Goal: Task Accomplishment & Management: Manage account settings

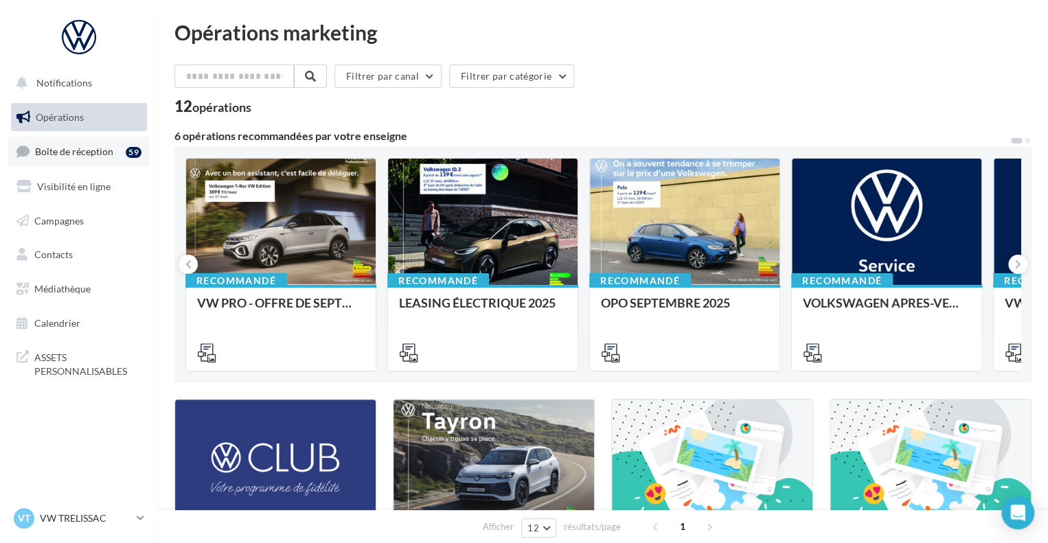
click at [73, 156] on span "Boîte de réception" at bounding box center [74, 152] width 78 height 12
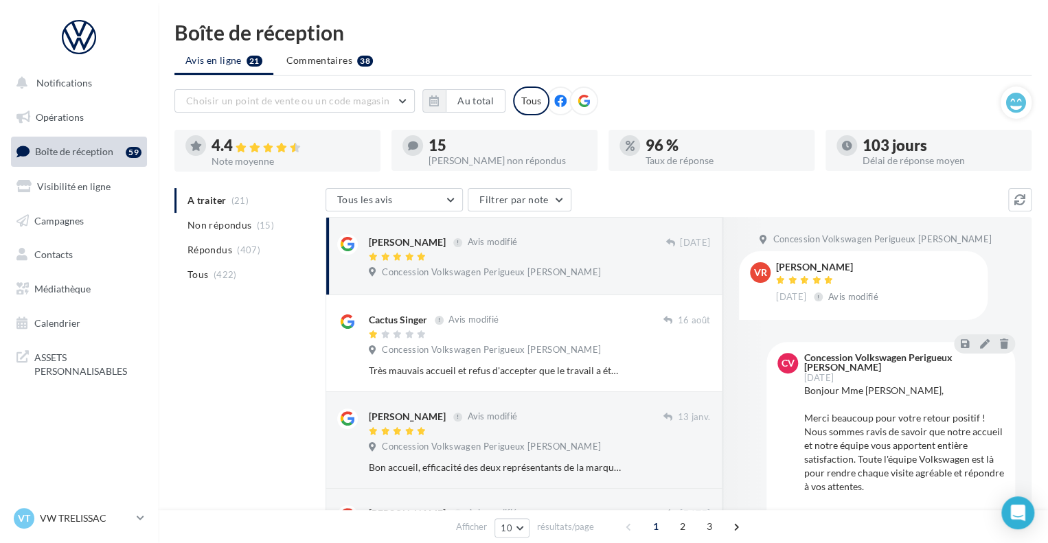
click at [233, 201] on ul "A traiter (21) Non répondus (15) Répondus (407) Tous (422)" at bounding box center [247, 237] width 146 height 99
click at [437, 199] on button "Tous les avis" at bounding box center [394, 199] width 137 height 23
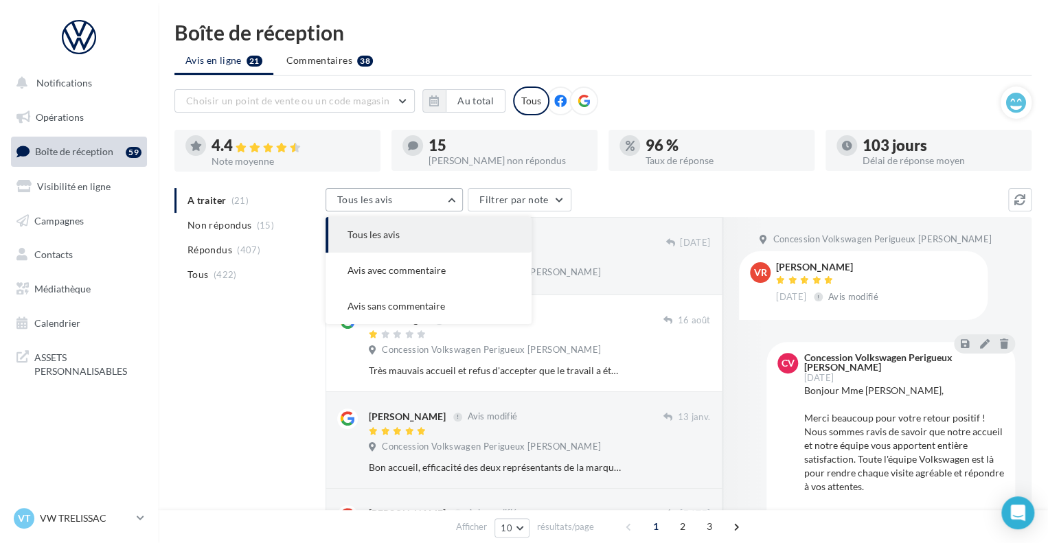
click at [437, 199] on button "Tous les avis" at bounding box center [394, 199] width 137 height 23
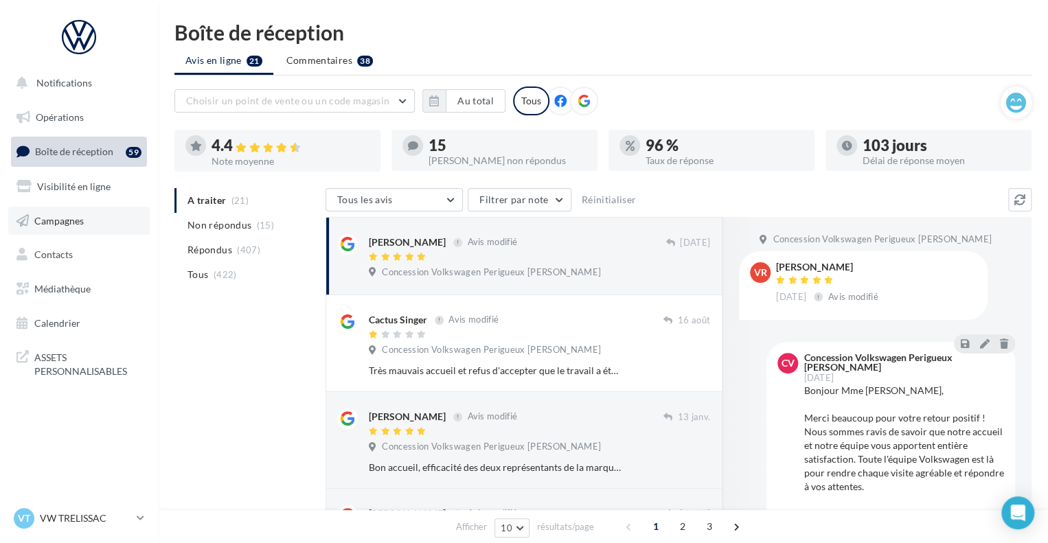
click at [93, 218] on link "Campagnes" at bounding box center [78, 221] width 141 height 29
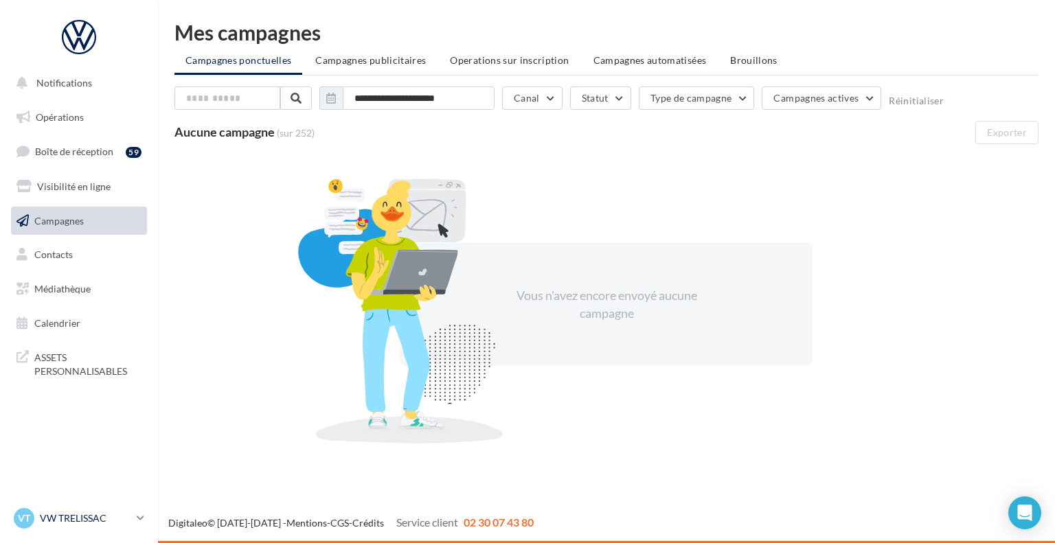
click at [129, 525] on p "VW TRELISSAC" at bounding box center [85, 519] width 91 height 14
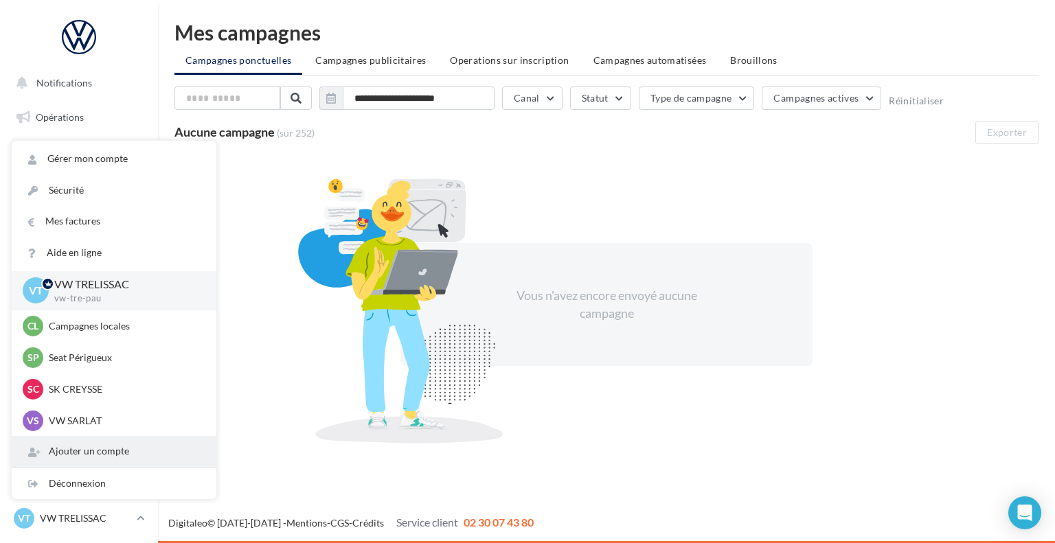
click at [113, 455] on div "Ajouter un compte" at bounding box center [114, 451] width 205 height 31
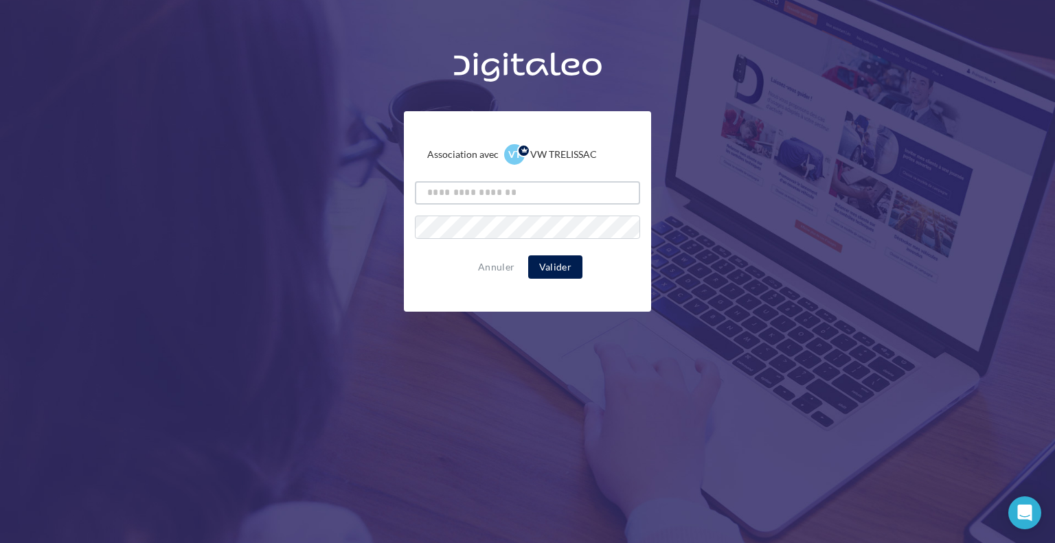
click at [482, 186] on input "text" at bounding box center [527, 192] width 225 height 23
type input "**********"
click at [547, 271] on button "Valider" at bounding box center [555, 267] width 54 height 23
